Goal: Navigation & Orientation: Find specific page/section

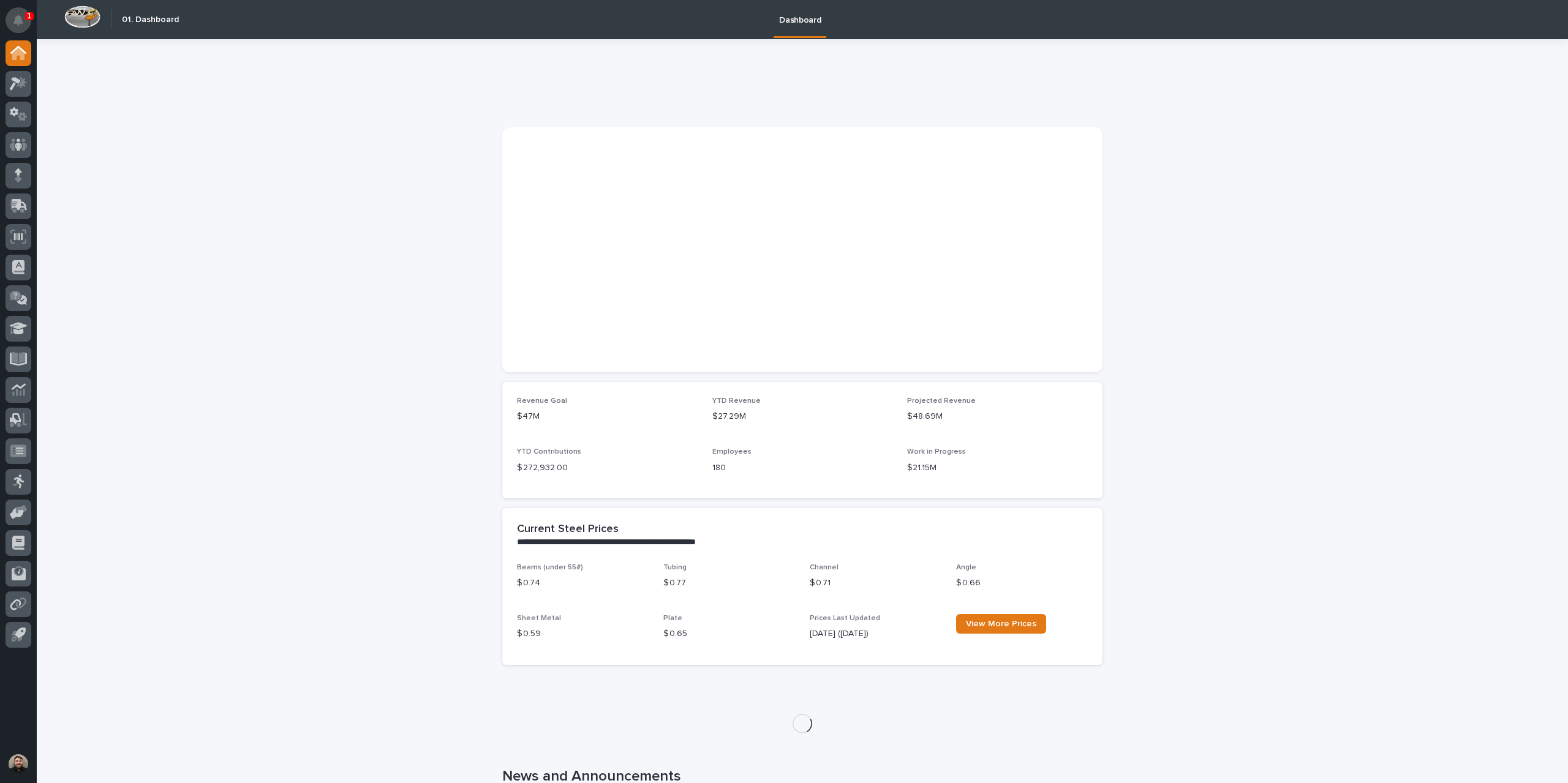
click at [20, 20] on icon "Notifications" at bounding box center [18, 20] width 10 height 11
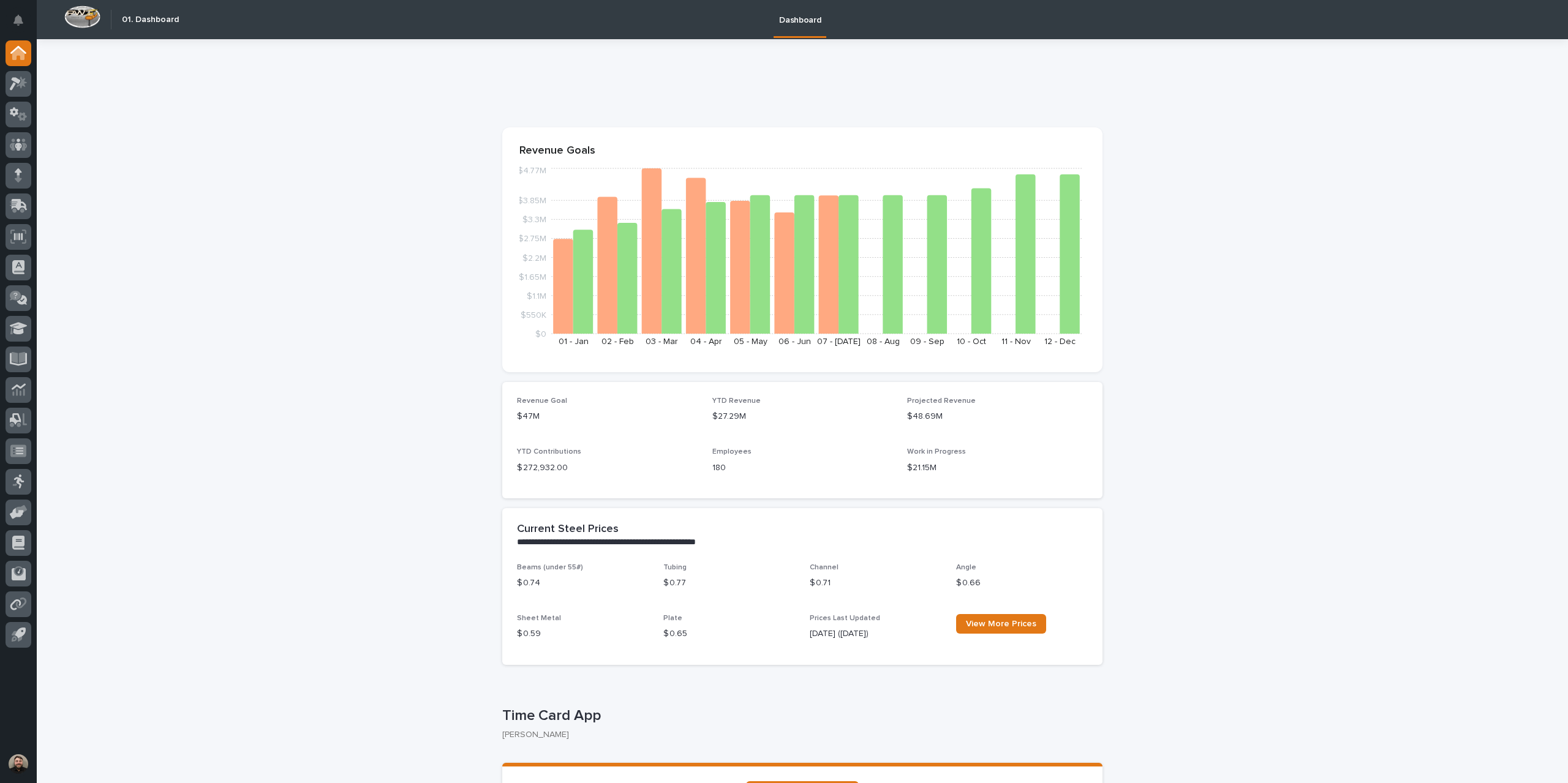
click at [32, 84] on div at bounding box center [18, 346] width 37 height 612
click at [28, 85] on div at bounding box center [19, 84] width 26 height 26
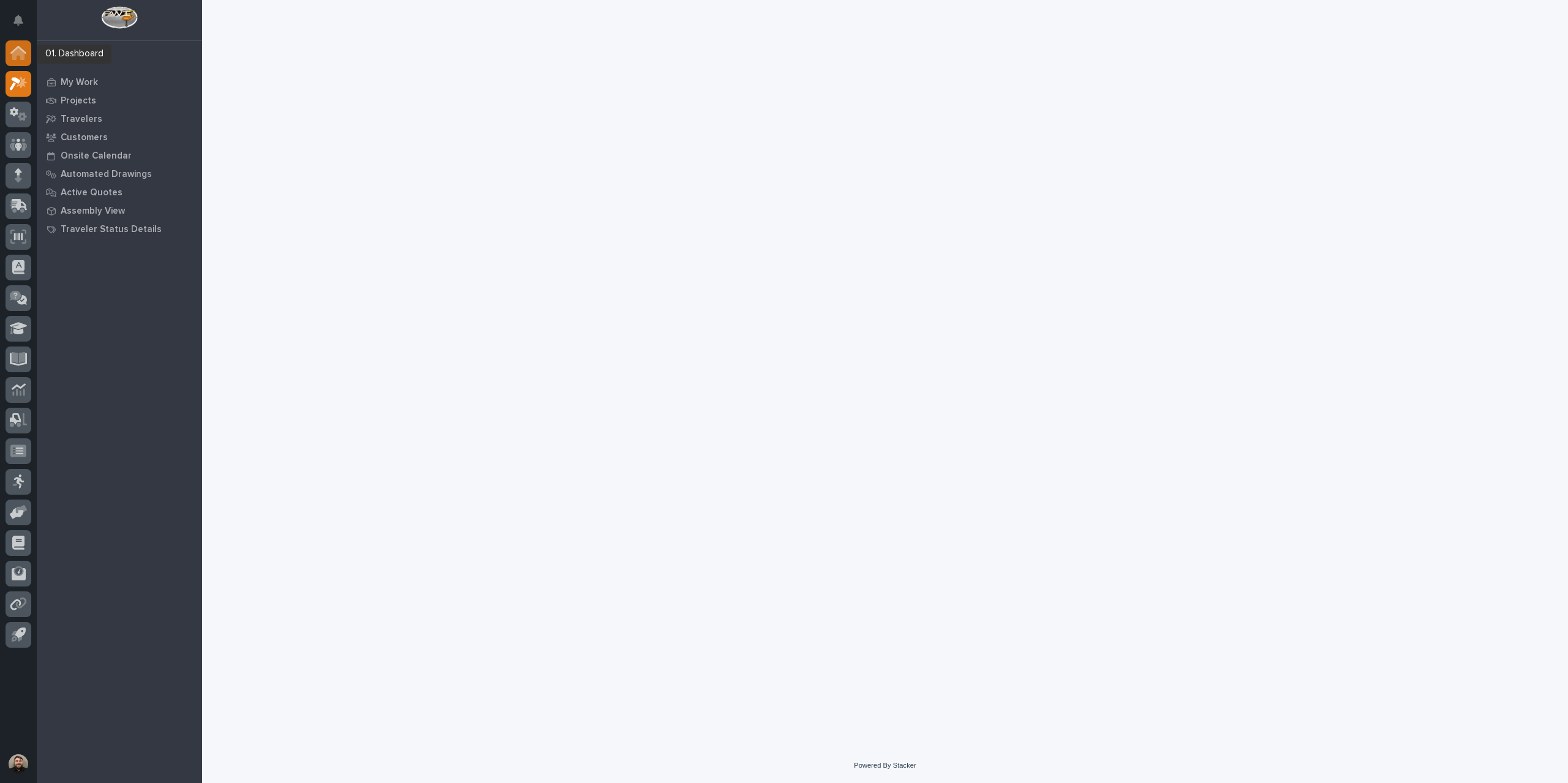
click at [25, 59] on icon at bounding box center [18, 53] width 16 height 14
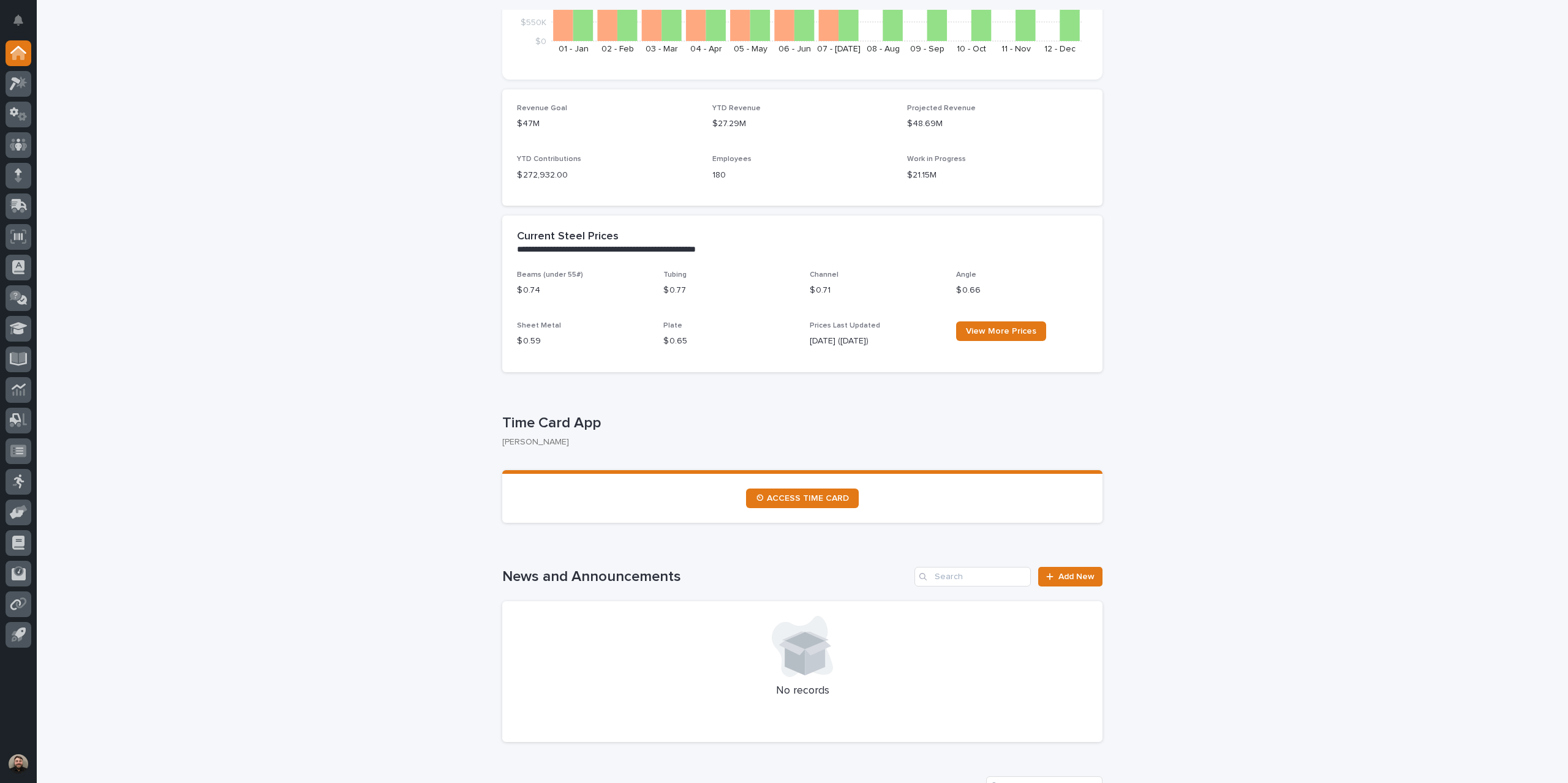
scroll to position [490, 0]
